Goal: Task Accomplishment & Management: Manage account settings

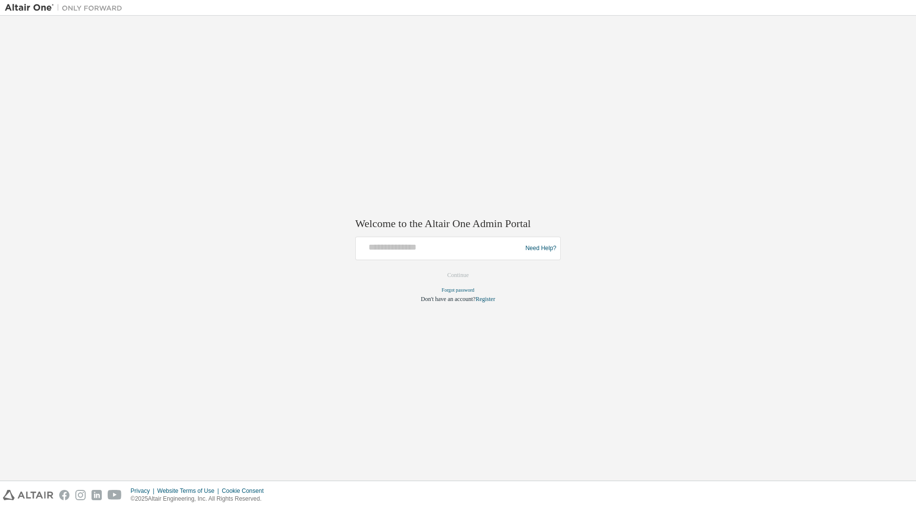
drag, startPoint x: 385, startPoint y: 234, endPoint x: 383, endPoint y: 246, distance: 11.3
click at [383, 246] on div "Welcome to the Altair One Admin Portal Need Help? Please make sure that you pro…" at bounding box center [457, 253] width 205 height 97
click at [383, 246] on input "text" at bounding box center [440, 246] width 161 height 14
type input "**********"
click at [415, 247] on input "**********" at bounding box center [440, 246] width 161 height 14
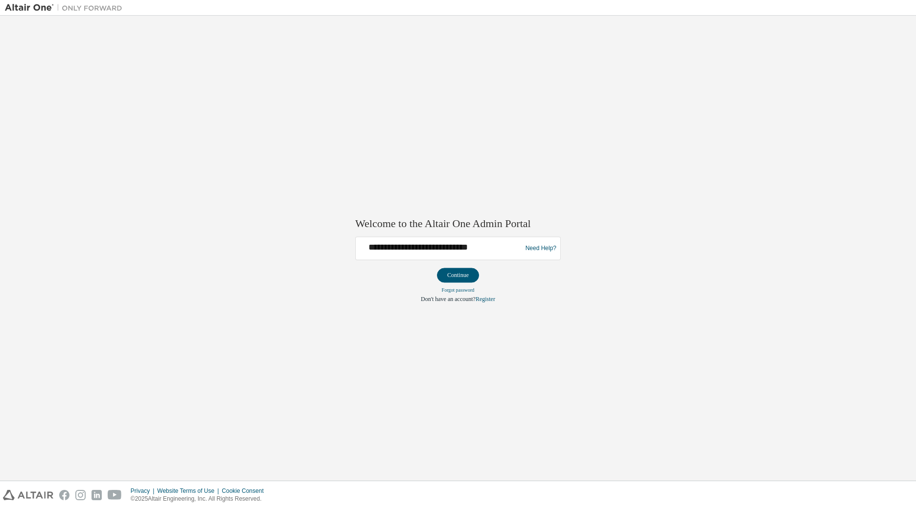
click at [407, 254] on div "**********" at bounding box center [440, 248] width 161 height 19
click at [452, 273] on button "Continue" at bounding box center [458, 275] width 42 height 15
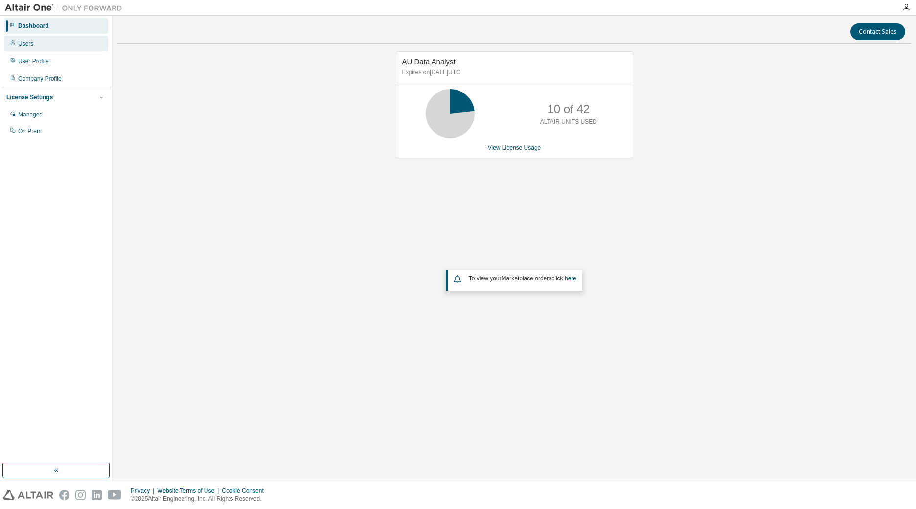
click at [34, 48] on div "Users" at bounding box center [56, 44] width 104 height 16
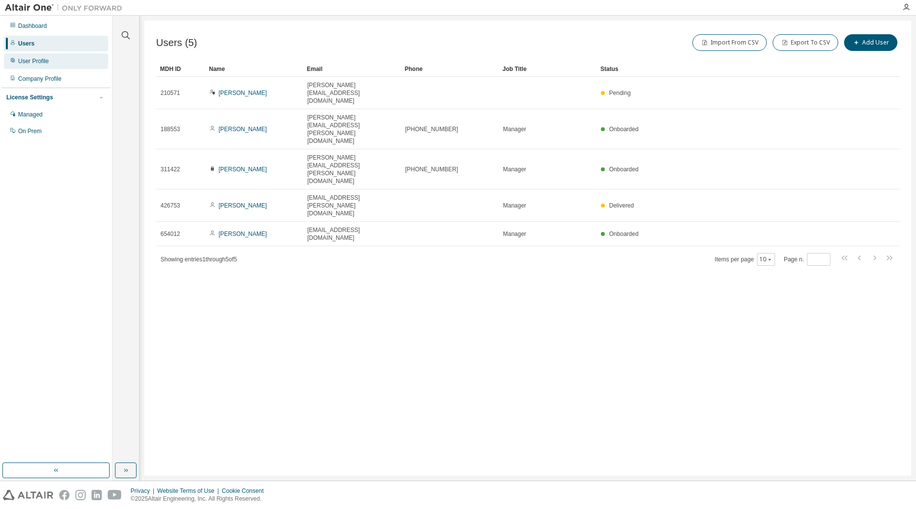
click at [32, 61] on div "User Profile" at bounding box center [33, 61] width 31 height 8
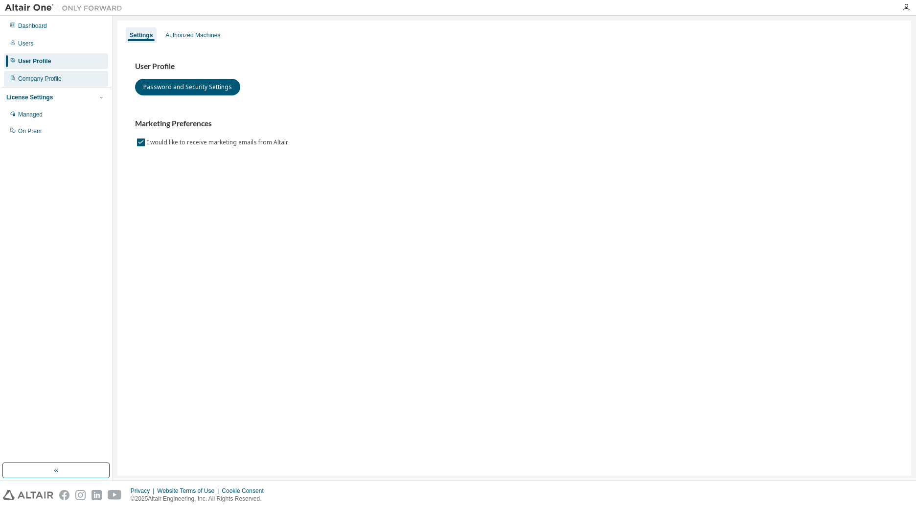
click at [28, 78] on div "Company Profile" at bounding box center [40, 79] width 44 height 8
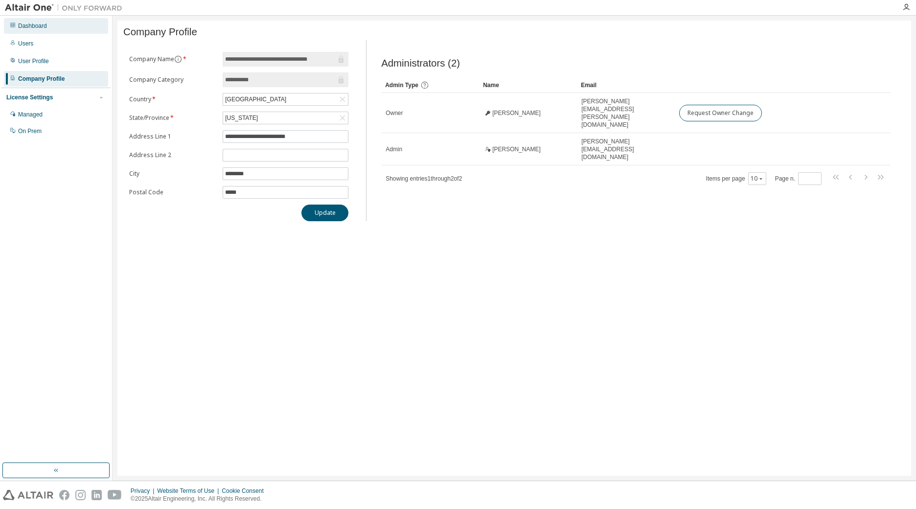
click at [34, 26] on div "Dashboard" at bounding box center [32, 26] width 29 height 8
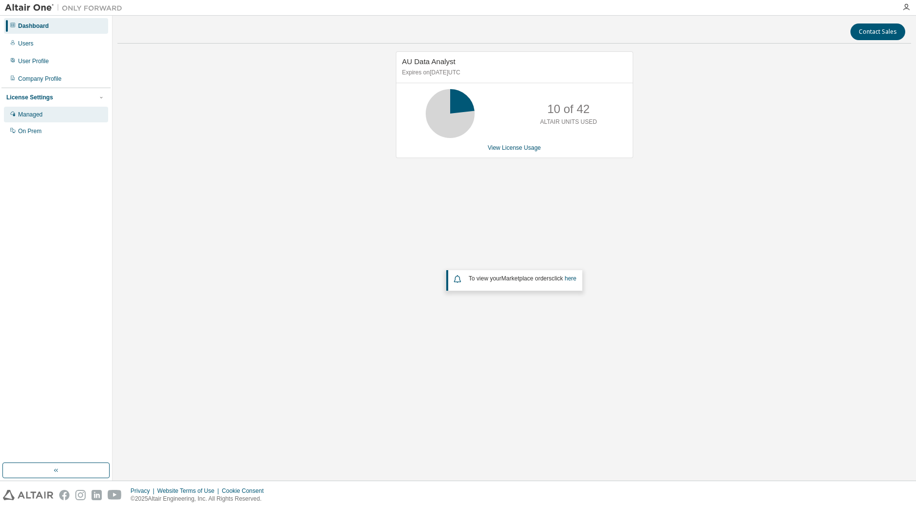
click at [38, 117] on div "Managed" at bounding box center [30, 115] width 24 height 8
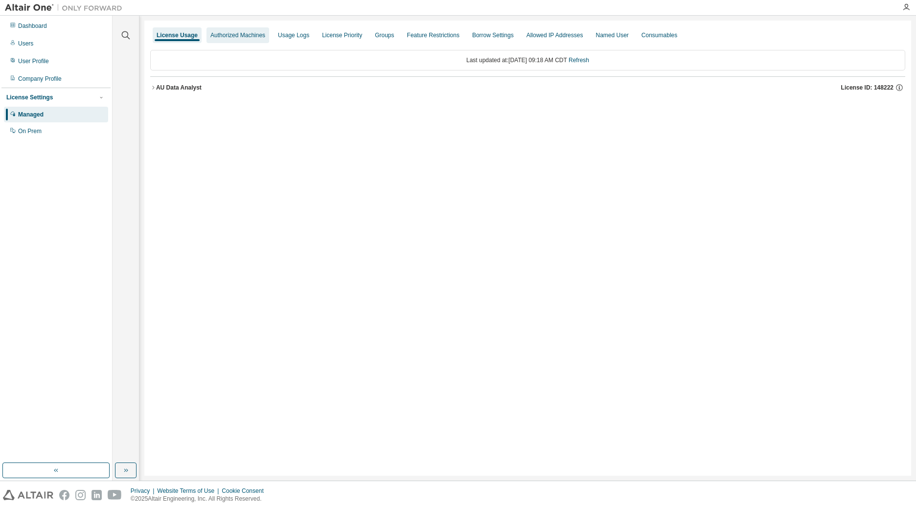
click at [229, 37] on div "Authorized Machines" at bounding box center [237, 35] width 55 height 8
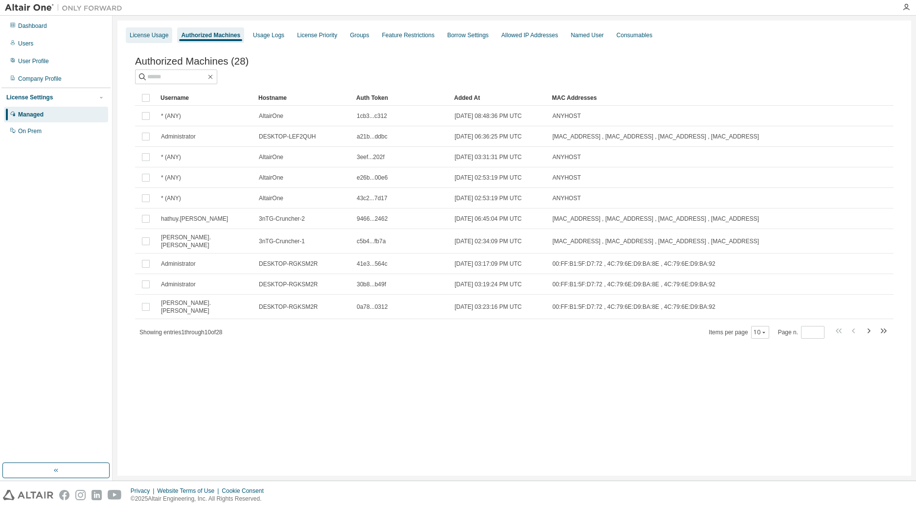
click at [153, 33] on div "License Usage" at bounding box center [149, 35] width 39 height 8
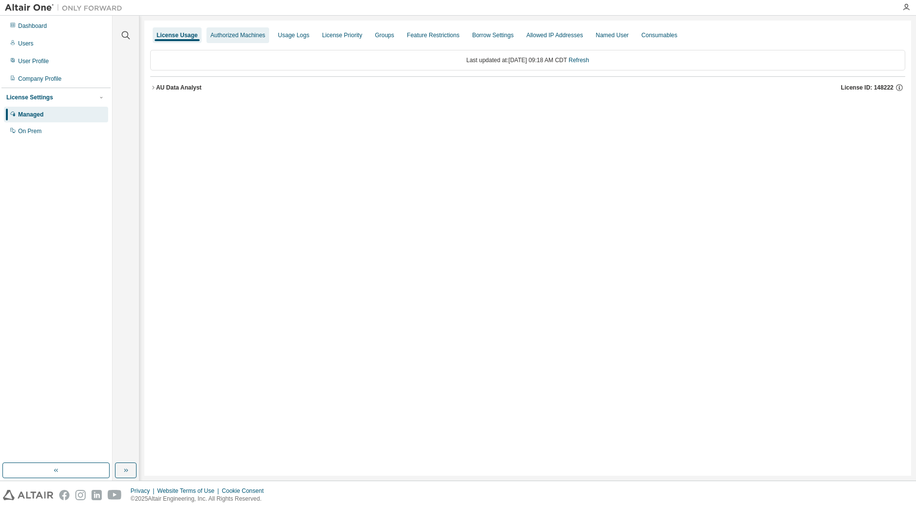
click at [255, 40] on div "Authorized Machines" at bounding box center [237, 35] width 63 height 16
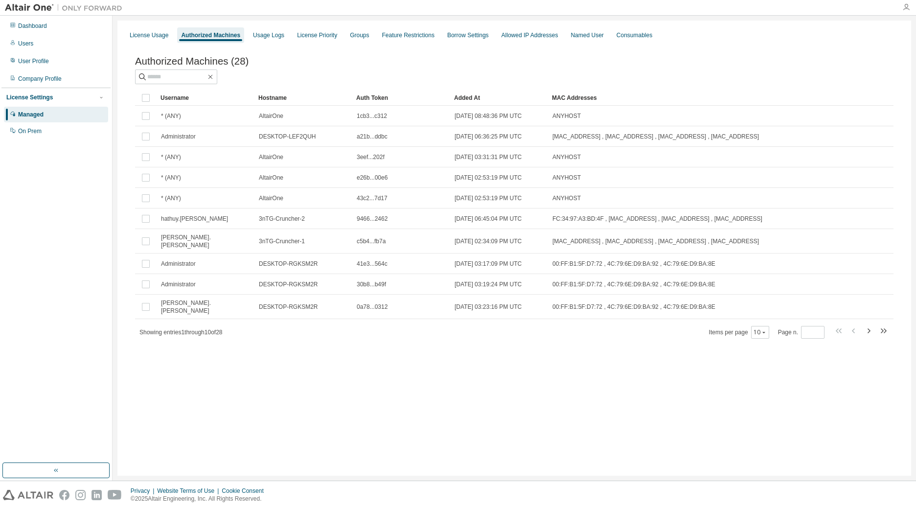
click at [903, 10] on icon "button" at bounding box center [906, 7] width 8 height 8
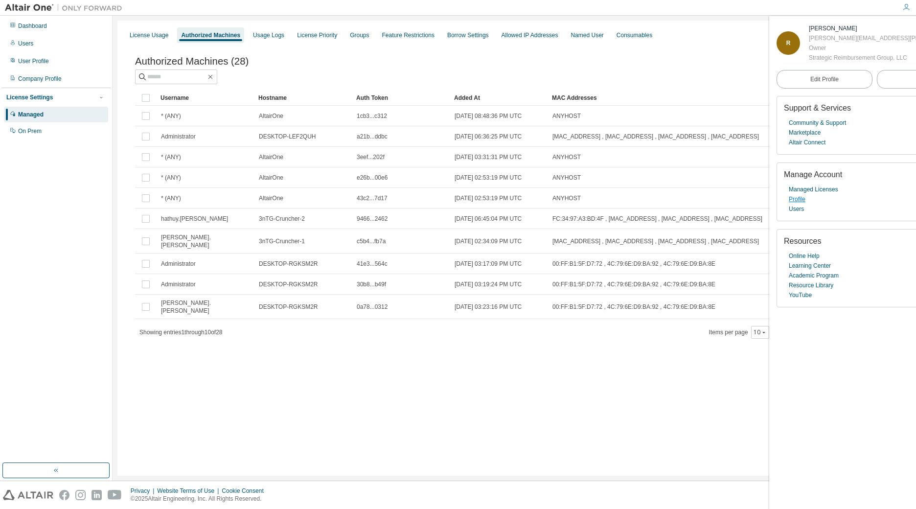
click at [798, 202] on link "Profile" at bounding box center [797, 199] width 17 height 10
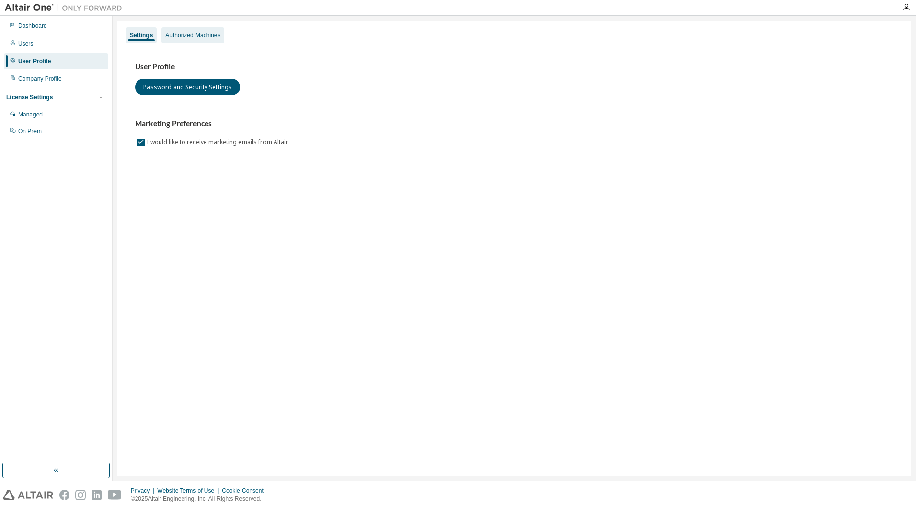
click at [201, 31] on div "Authorized Machines" at bounding box center [192, 35] width 55 height 8
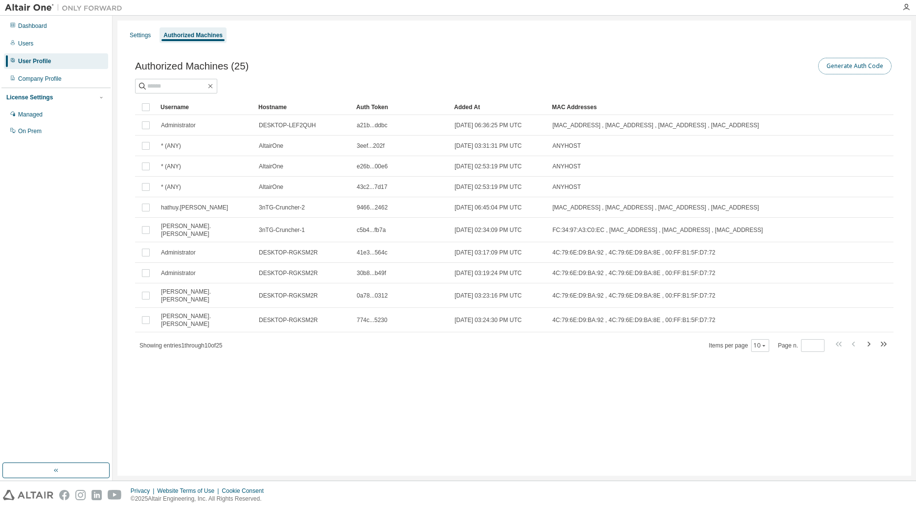
click at [844, 64] on button "Generate Auth Code" at bounding box center [854, 66] width 73 height 17
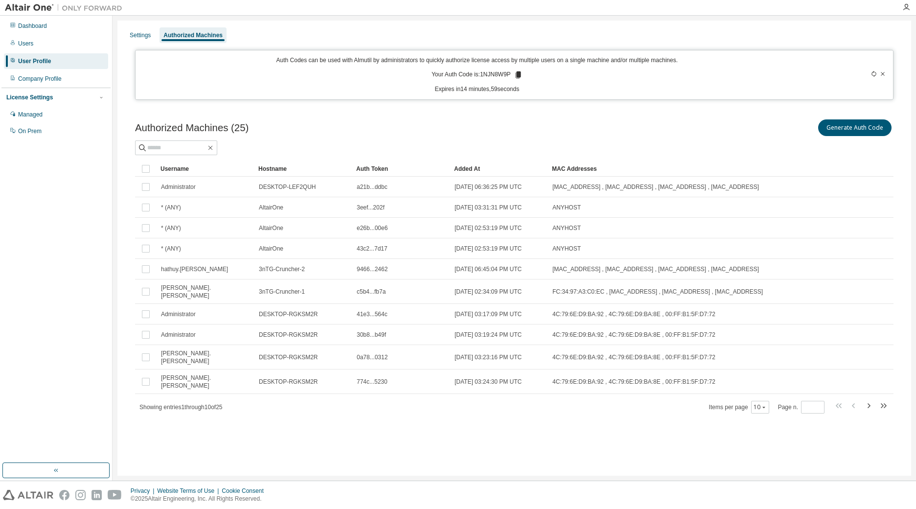
click at [518, 75] on icon at bounding box center [517, 74] width 5 height 7
